Goal: Task Accomplishment & Management: Complete application form

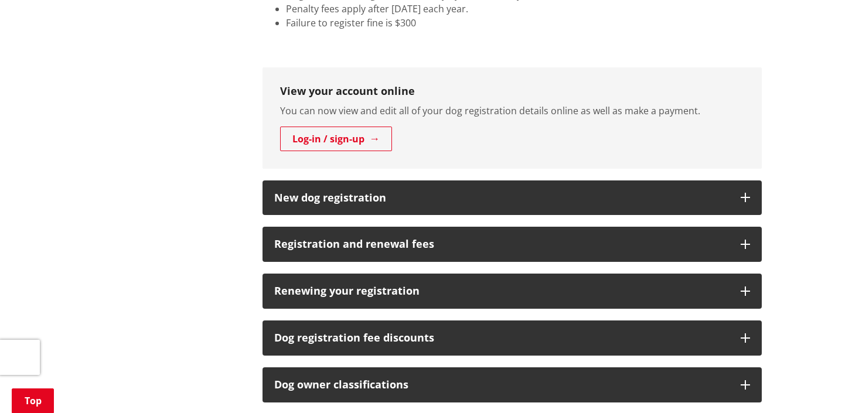
scroll to position [627, 0]
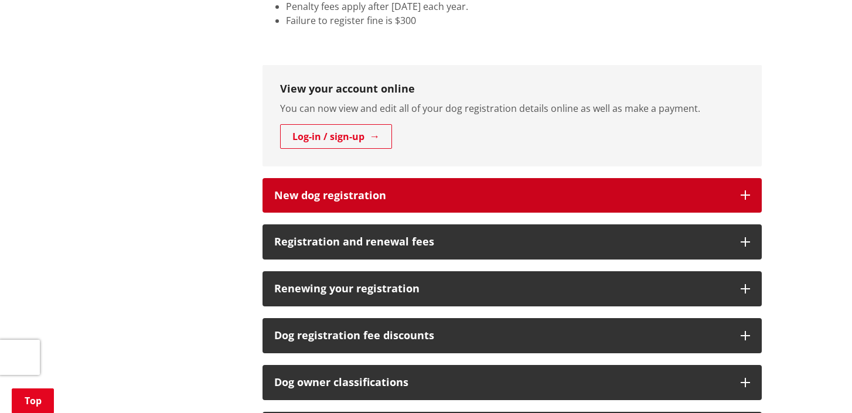
click at [317, 190] on h3 "New dog registration" at bounding box center [501, 196] width 455 height 12
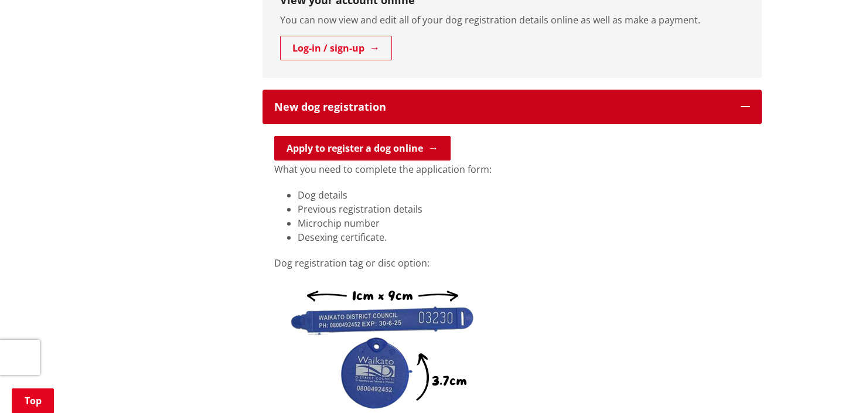
scroll to position [714, 0]
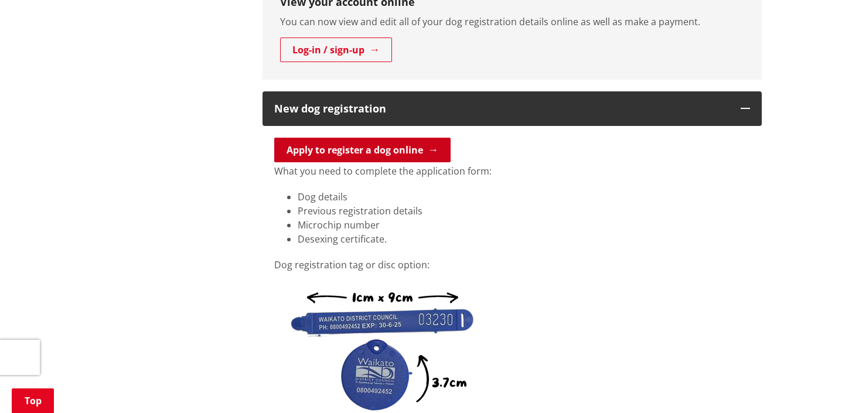
click at [339, 138] on link "Apply to register a dog online" at bounding box center [362, 150] width 176 height 25
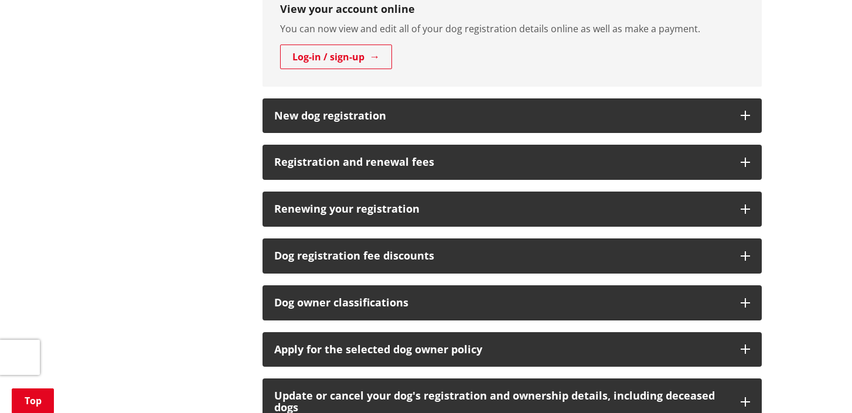
scroll to position [728, 0]
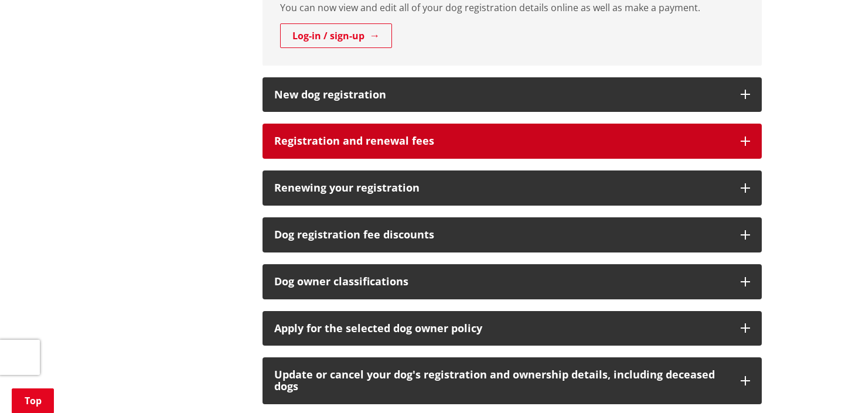
click at [365, 127] on button "Registration and renewal fees" at bounding box center [513, 141] width 500 height 35
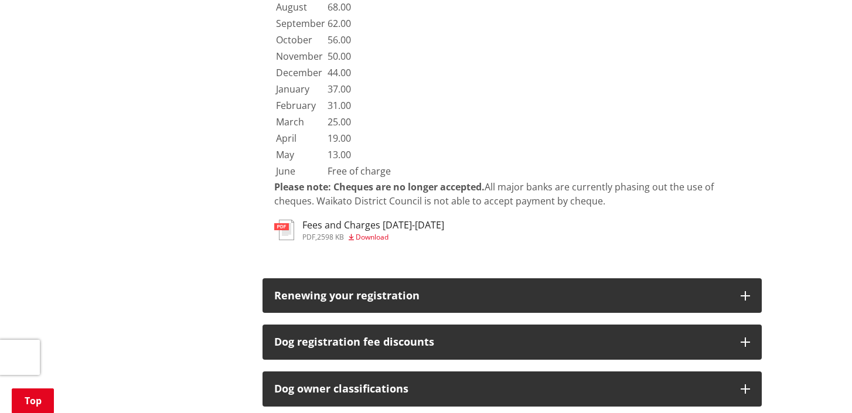
scroll to position [2319, 0]
